Goal: Transaction & Acquisition: Download file/media

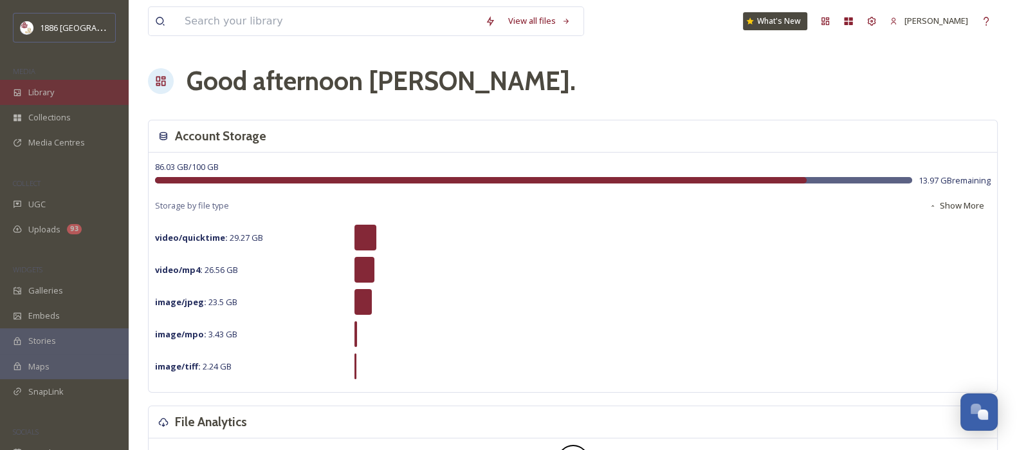
click at [48, 89] on span "Library" at bounding box center [41, 92] width 26 height 12
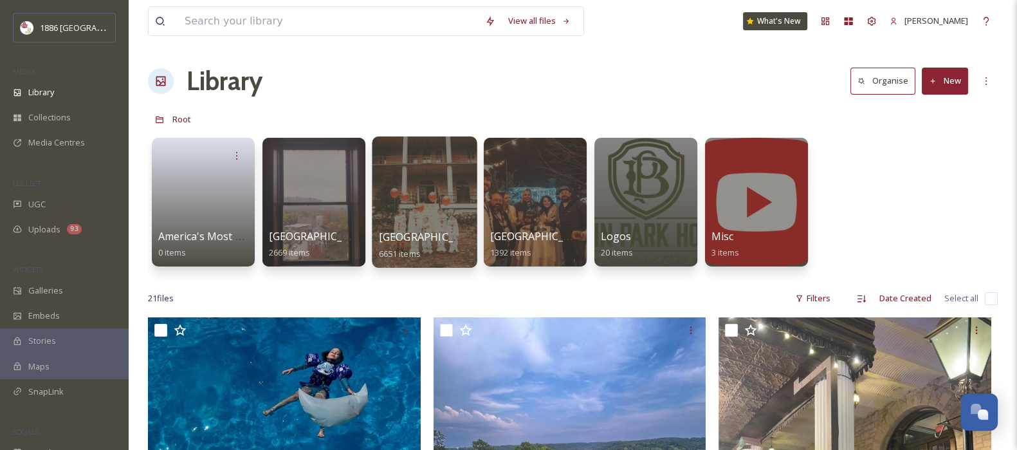
click at [445, 210] on div at bounding box center [424, 201] width 105 height 131
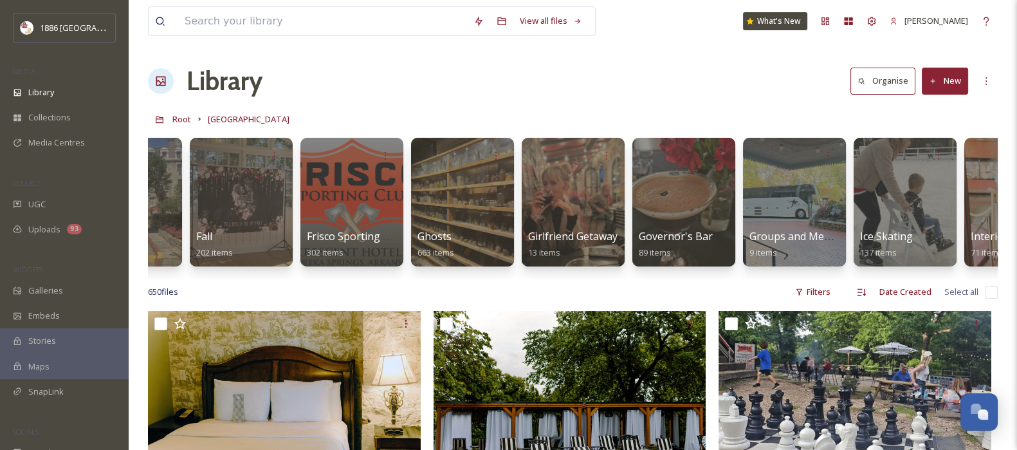
scroll to position [0, 965]
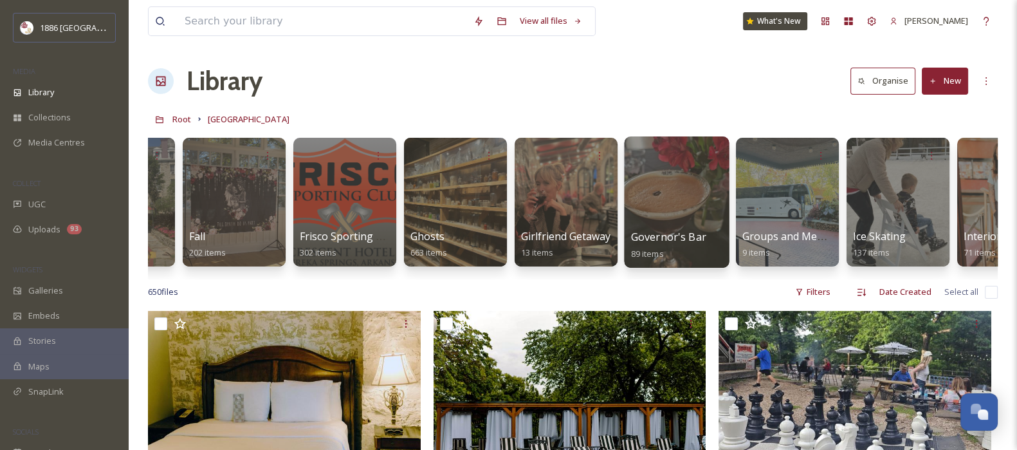
click at [666, 198] on div at bounding box center [676, 201] width 105 height 131
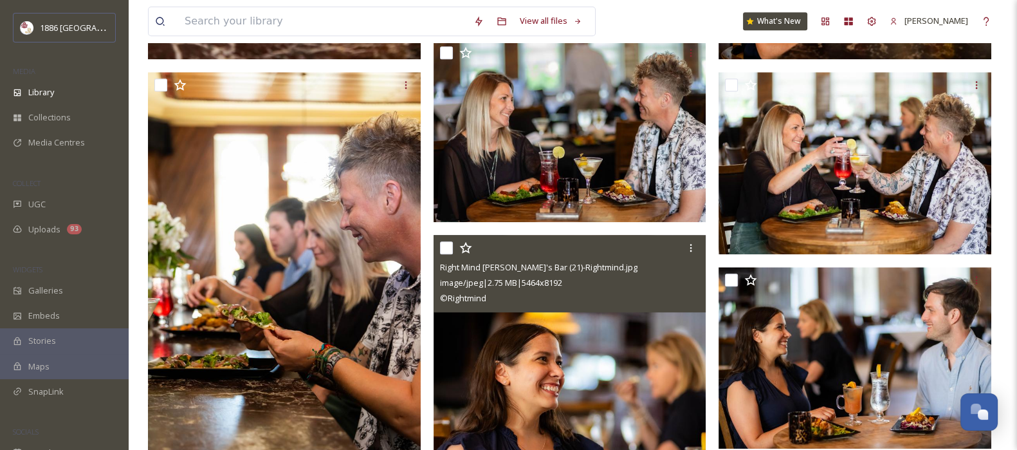
scroll to position [1528, 0]
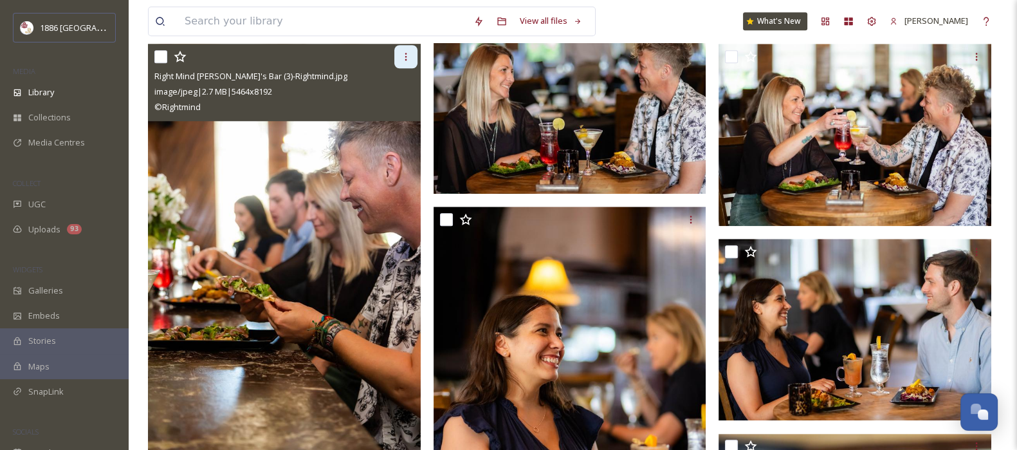
click at [408, 56] on icon at bounding box center [406, 56] width 10 height 10
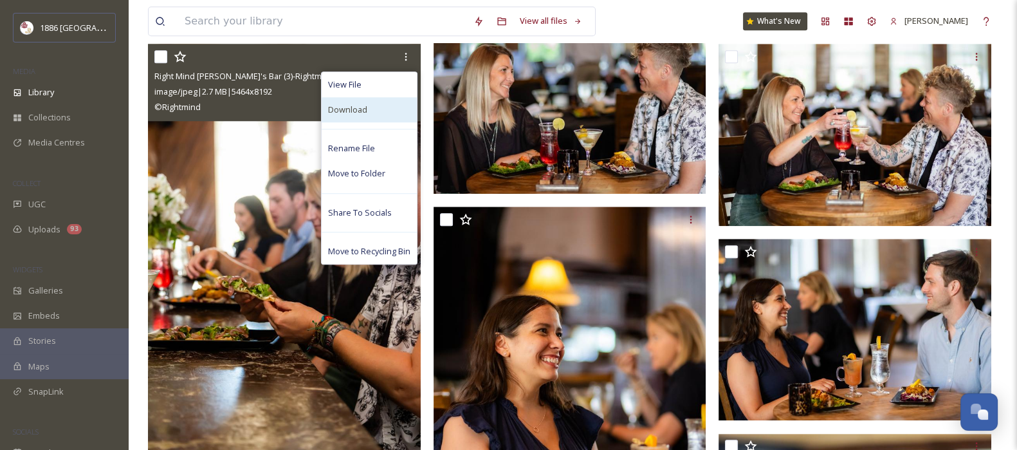
click at [340, 112] on span "Download" at bounding box center [347, 110] width 39 height 12
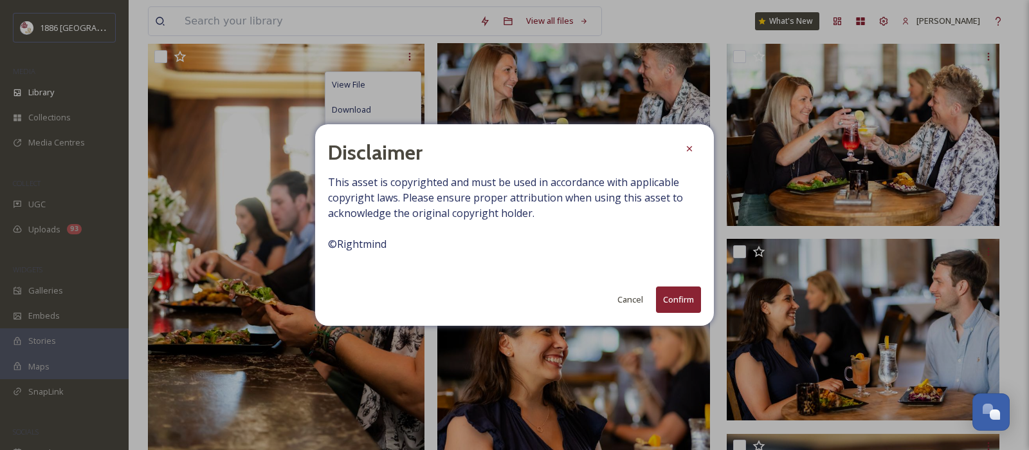
click at [673, 297] on button "Confirm" at bounding box center [678, 299] width 45 height 26
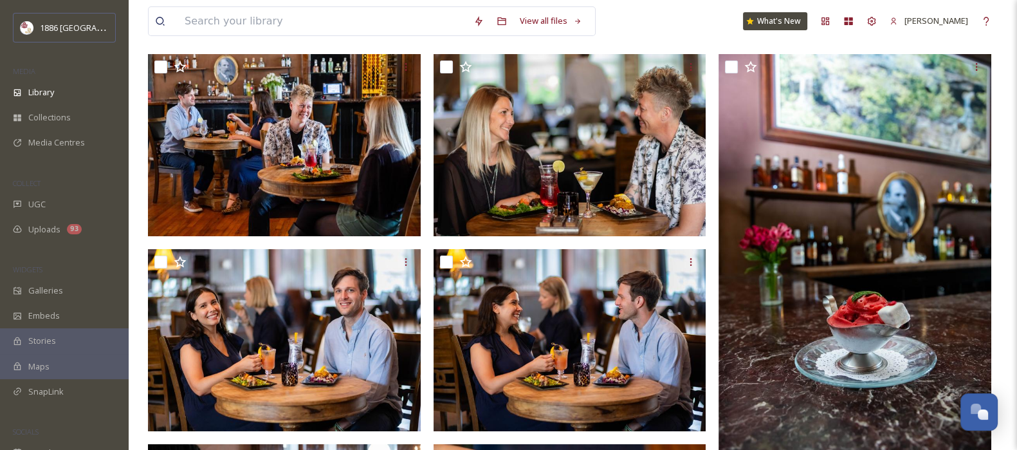
scroll to position [0, 0]
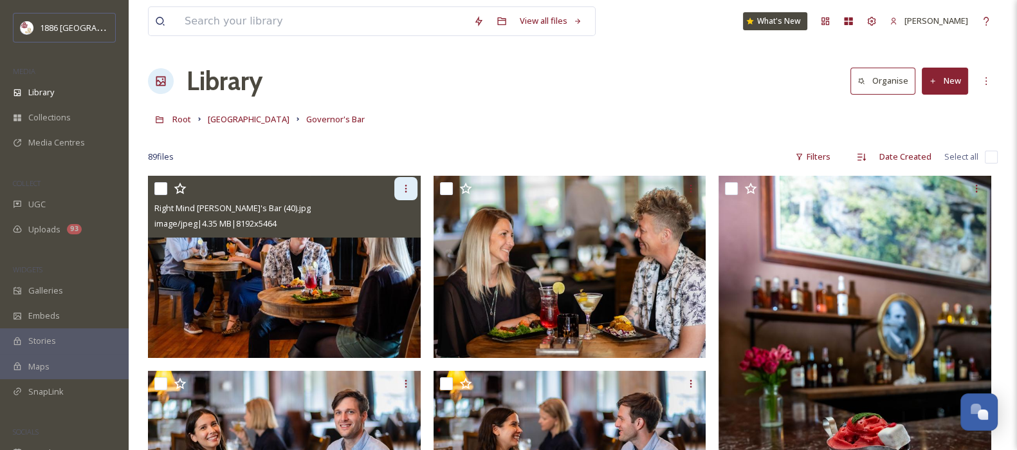
click at [405, 186] on icon at bounding box center [406, 188] width 10 height 10
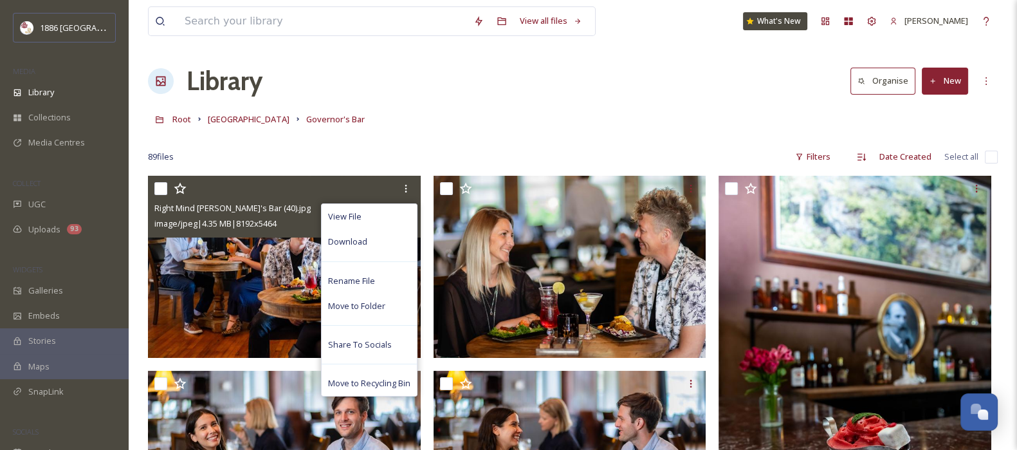
click at [378, 242] on div "Download" at bounding box center [369, 241] width 95 height 25
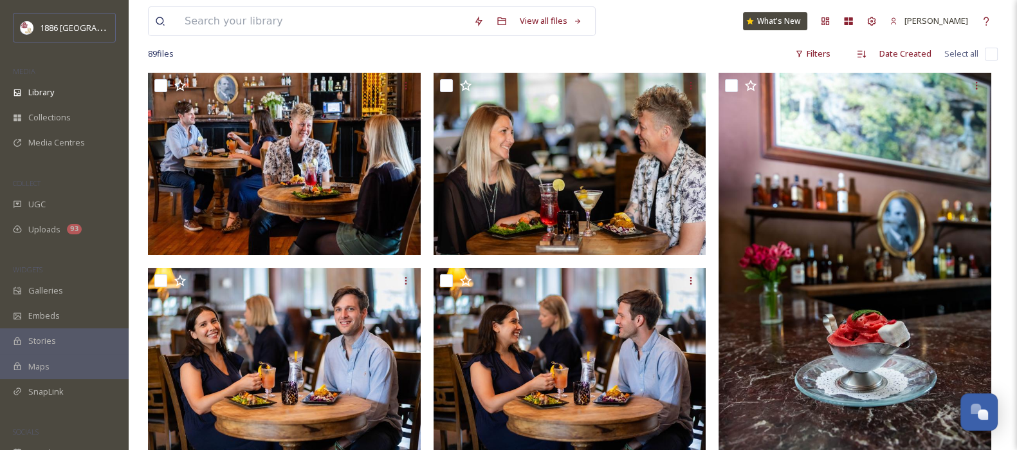
scroll to position [160, 0]
